Goal: Task Accomplishment & Management: Manage account settings

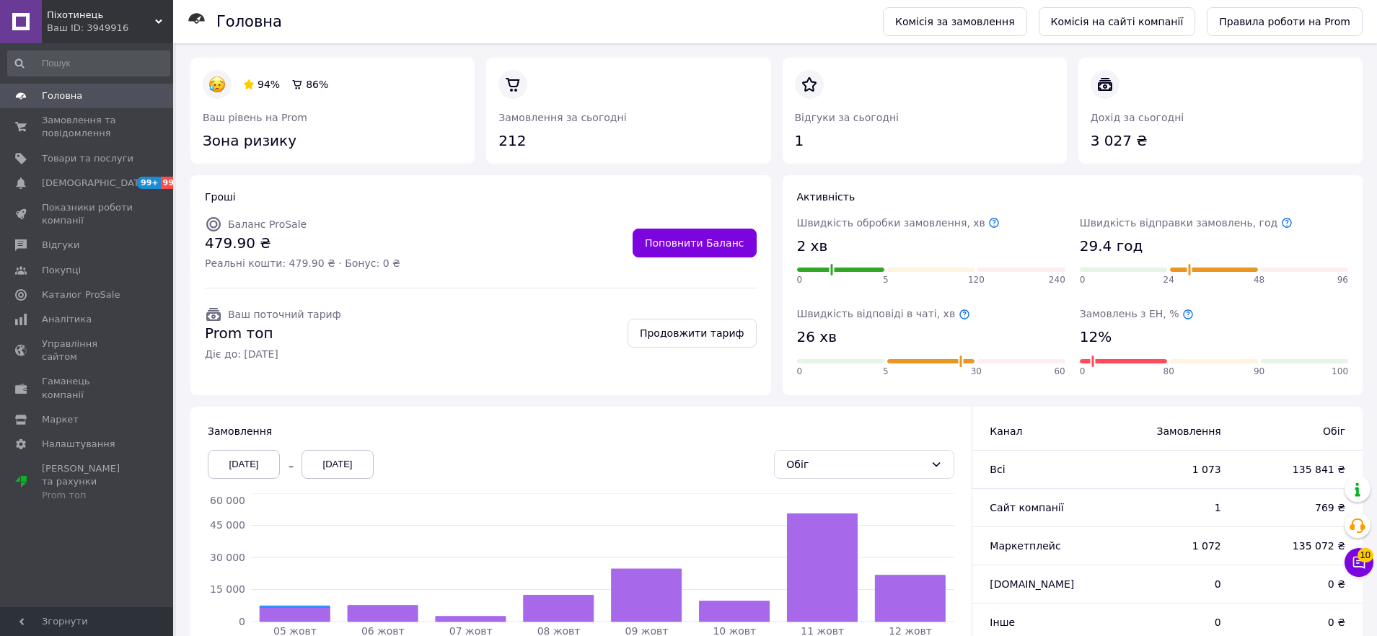
click at [144, 19] on span "Піхотинець" at bounding box center [101, 15] width 108 height 13
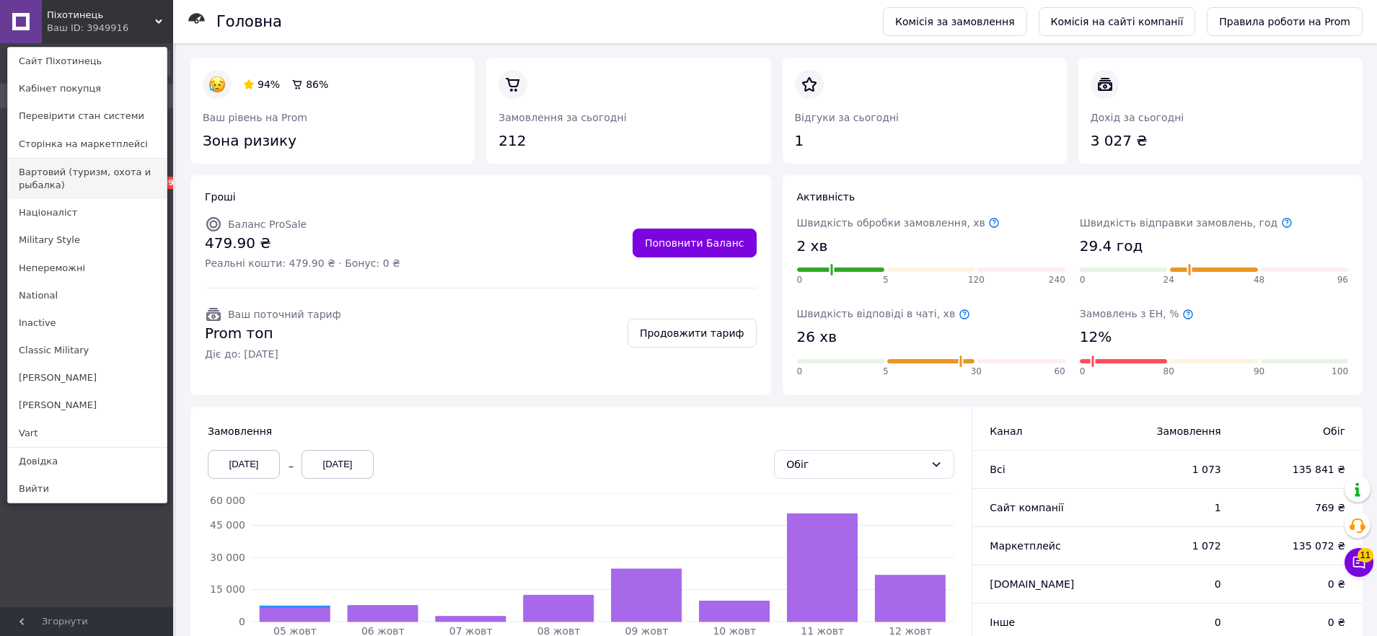
click at [81, 180] on link "Вартовий (туризм, охота и рыбалка)" at bounding box center [87, 179] width 159 height 40
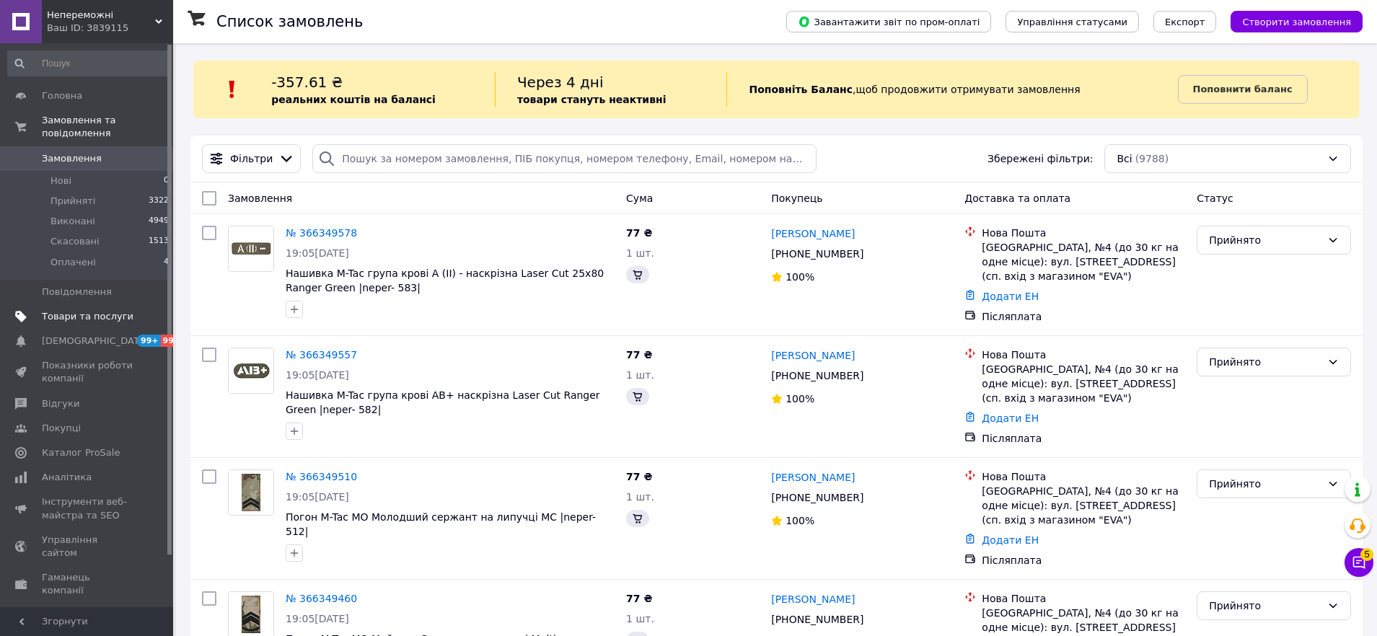
click at [87, 317] on span "Товари та послуги" at bounding box center [88, 316] width 92 height 13
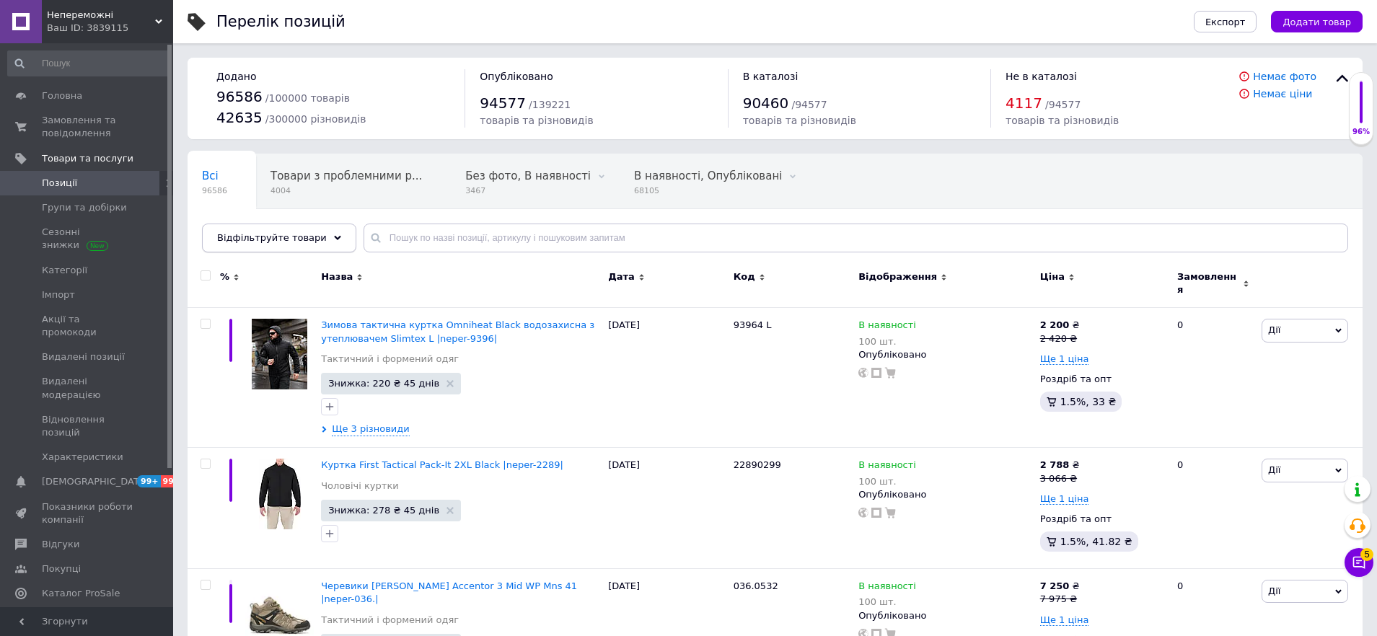
click at [307, 232] on span "Відфільтруйте товари" at bounding box center [272, 237] width 110 height 11
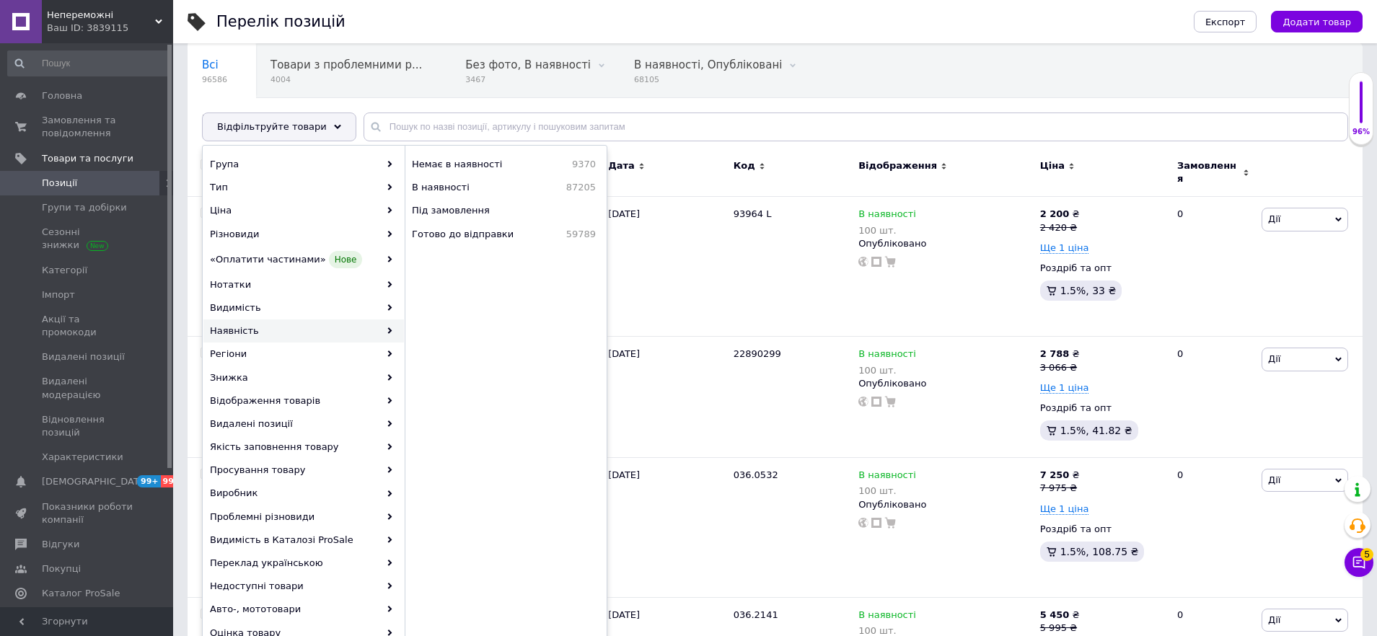
scroll to position [123, 0]
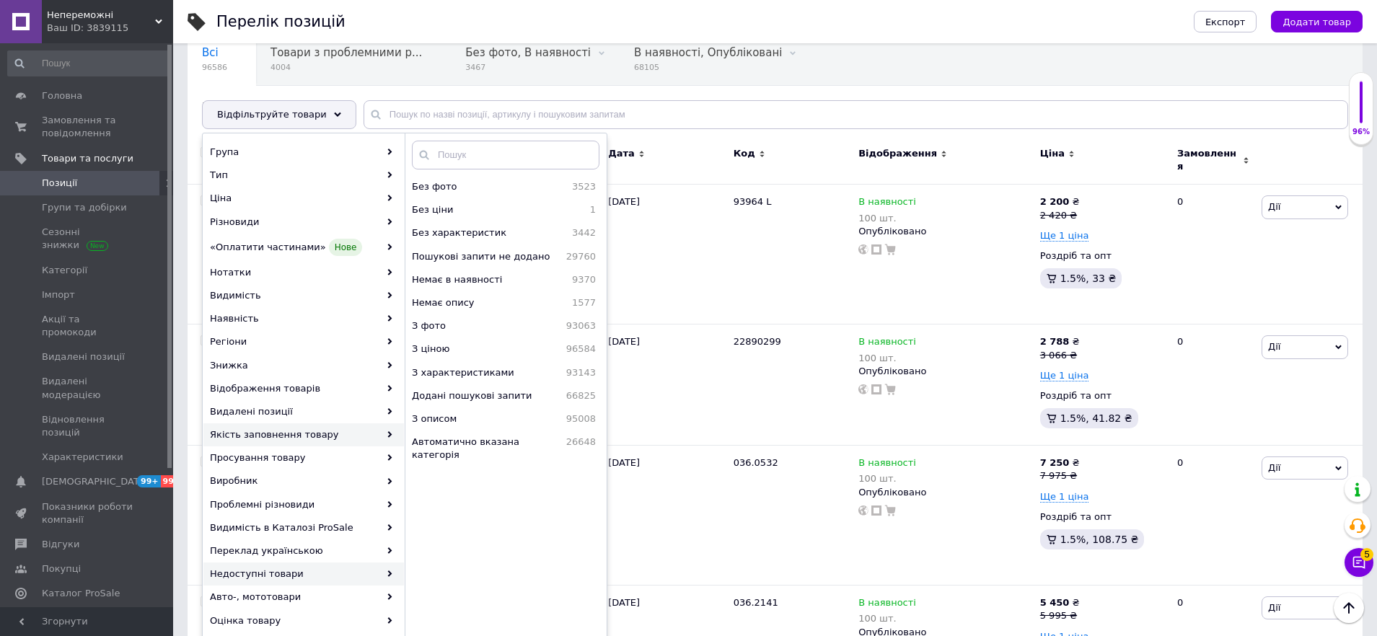
click at [377, 575] on div "Недоступні товари" at bounding box center [303, 574] width 201 height 23
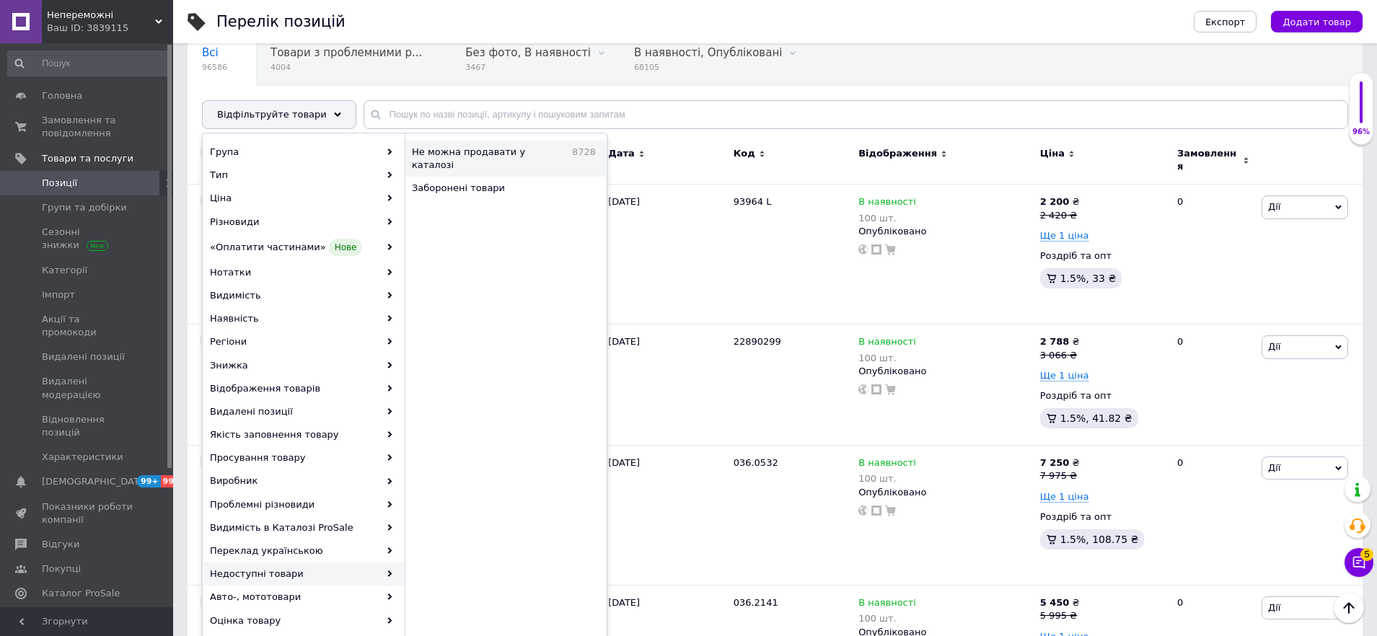
click at [512, 144] on div "Не можна продавати у каталозі 8728" at bounding box center [505, 159] width 201 height 36
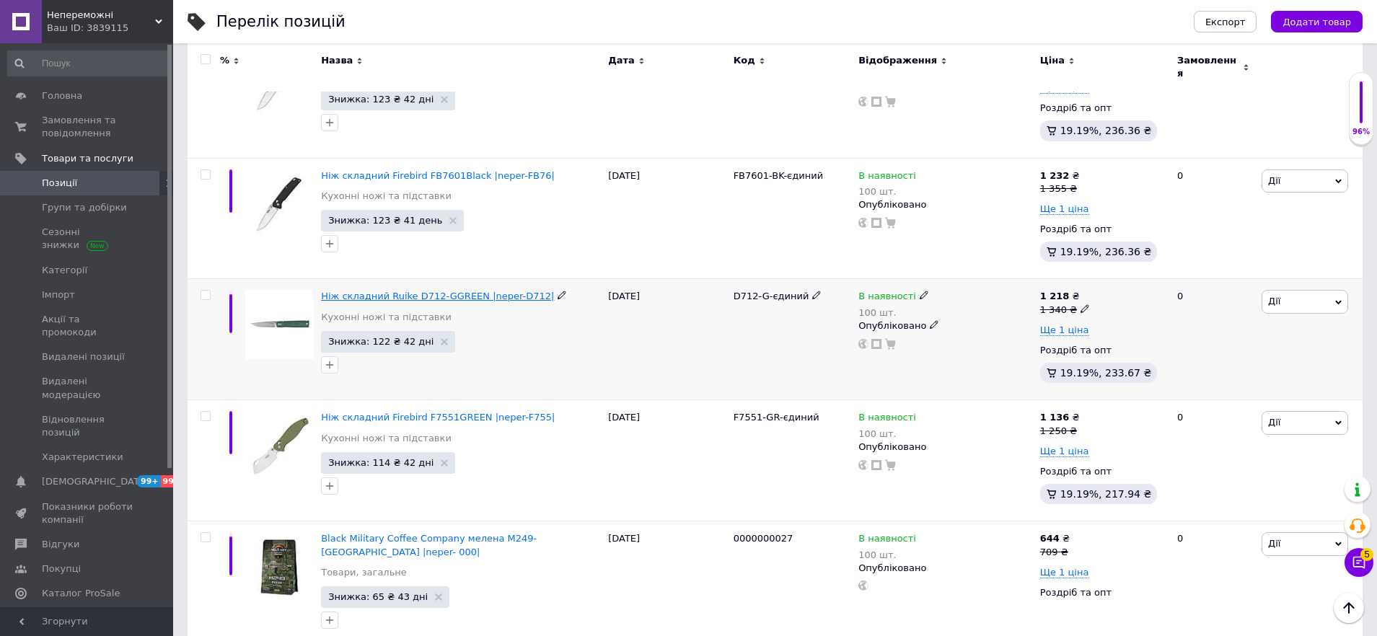
scroll to position [6776, 0]
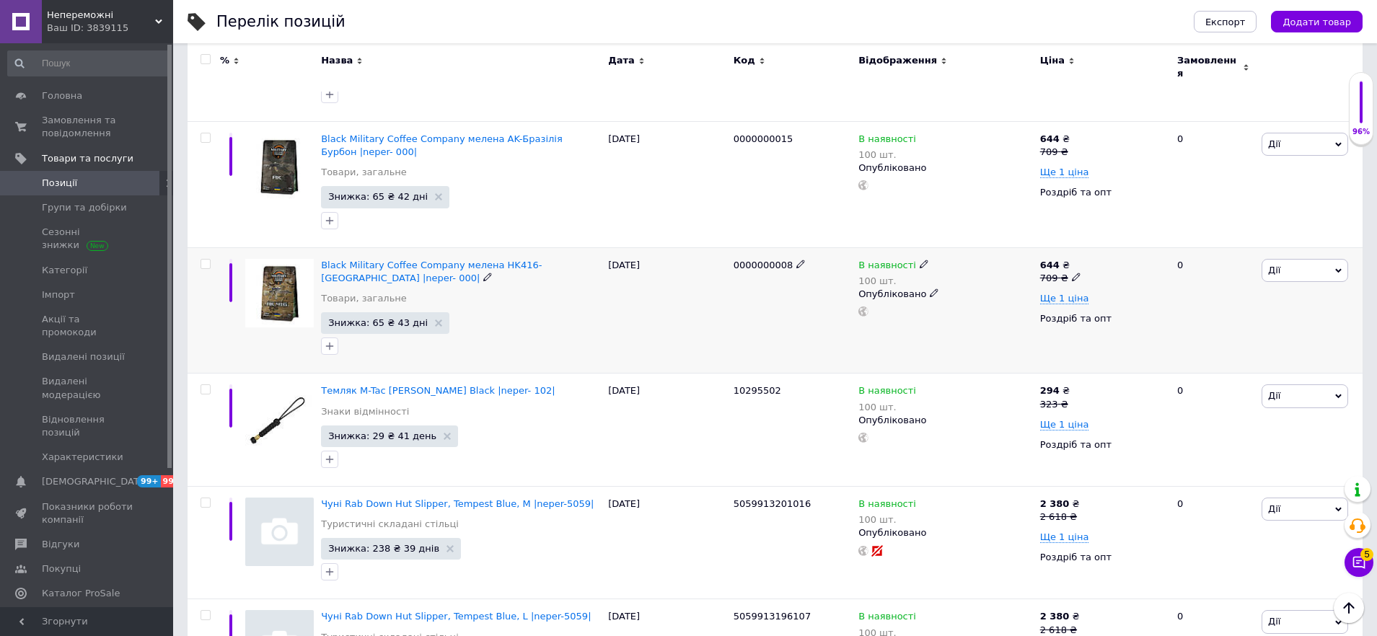
click at [747, 259] on div "0000000008" at bounding box center [793, 265] width 118 height 13
copy span "0000000008"
